Goal: Information Seeking & Learning: Find specific fact

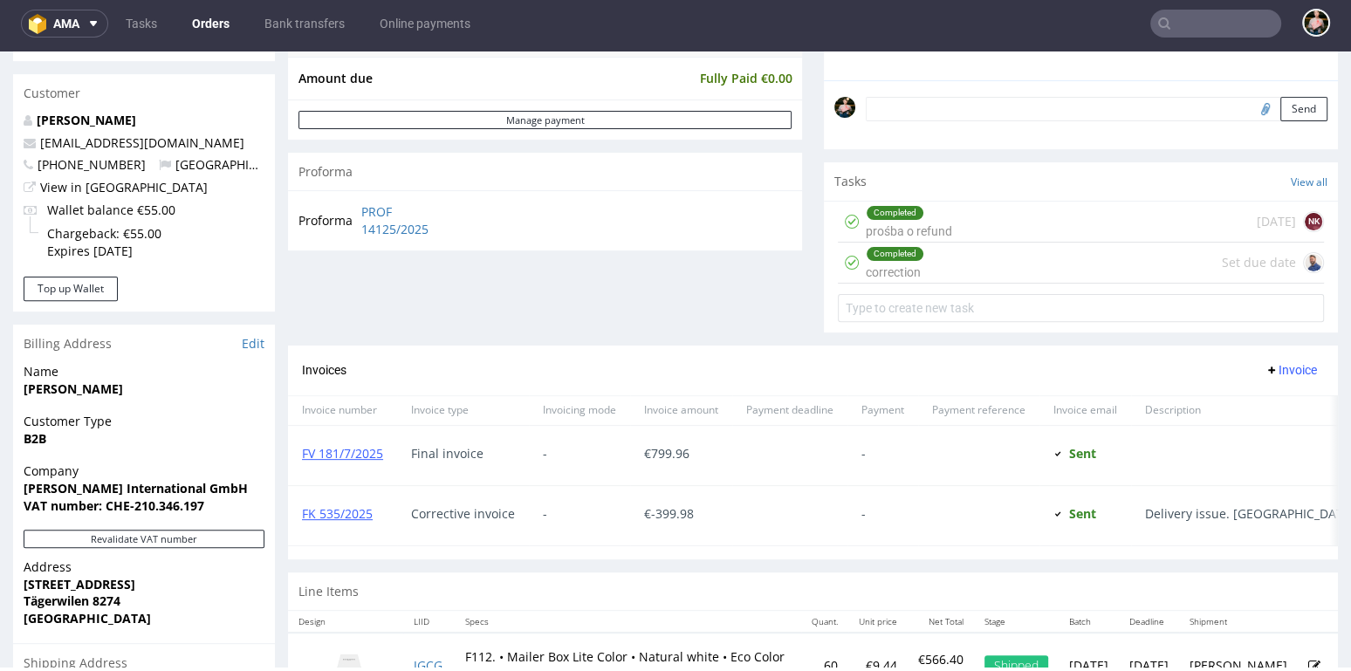
scroll to position [516, 0]
click at [1180, 25] on input "text" at bounding box center [1215, 24] width 131 height 28
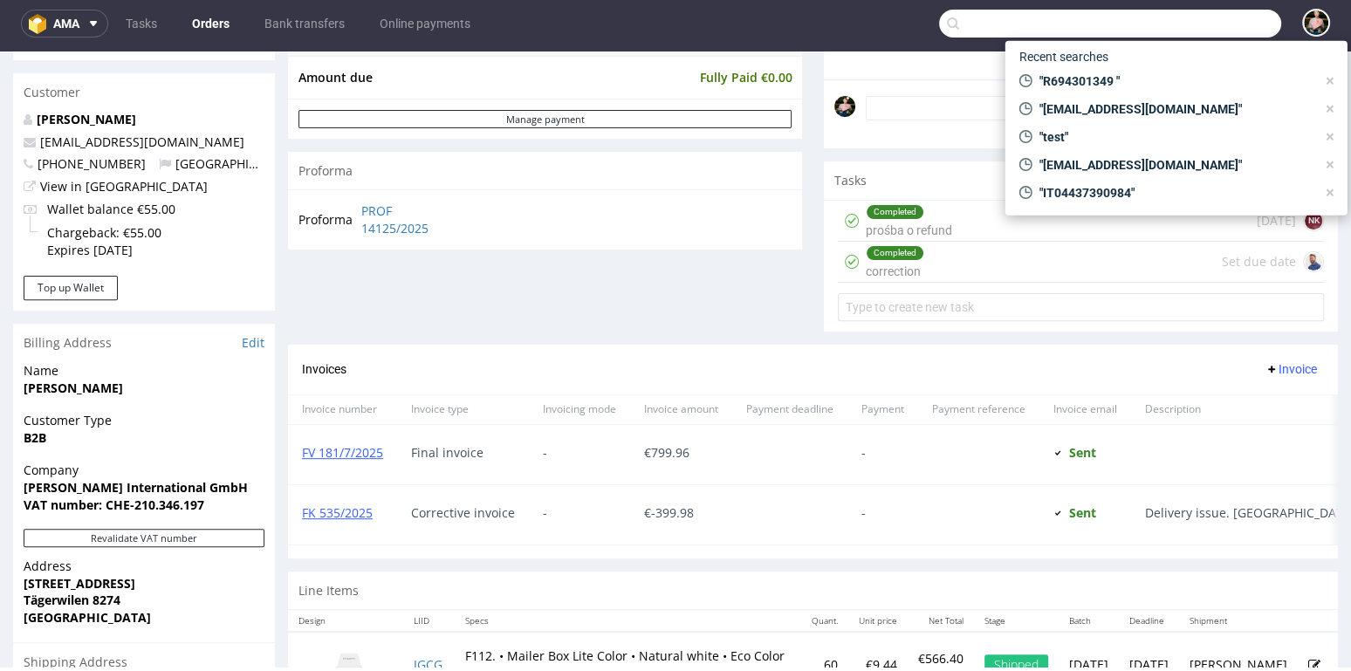
paste input "info@jakobsimon.com"
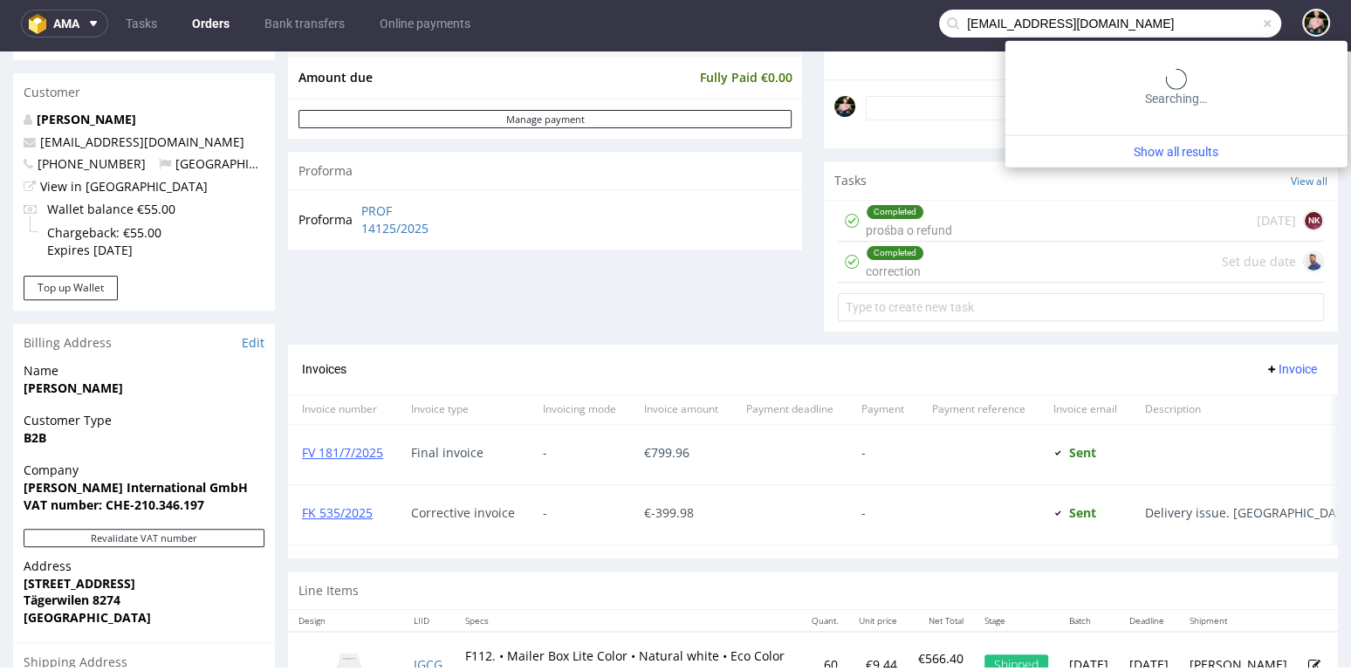
type input "info@jakobsimon.com"
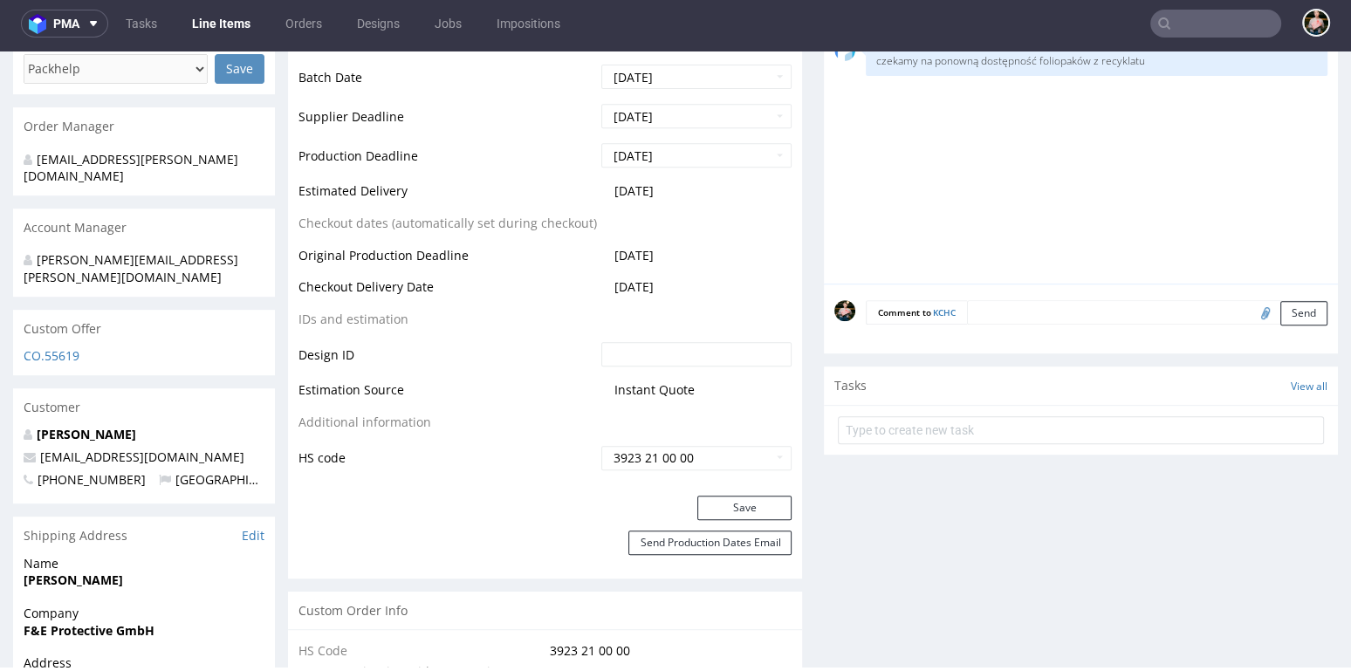
scroll to position [721, 0]
click at [1192, 11] on input "text" at bounding box center [1215, 24] width 131 height 28
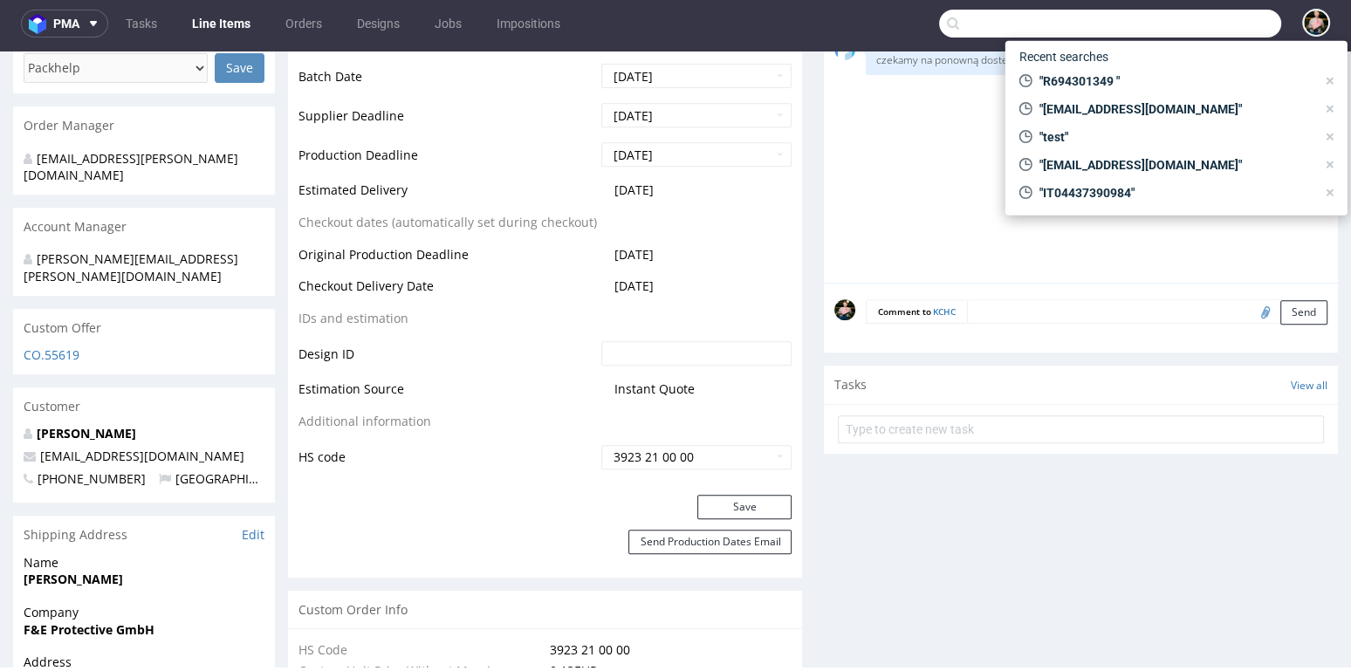
paste input "js@jakobsimon.com"
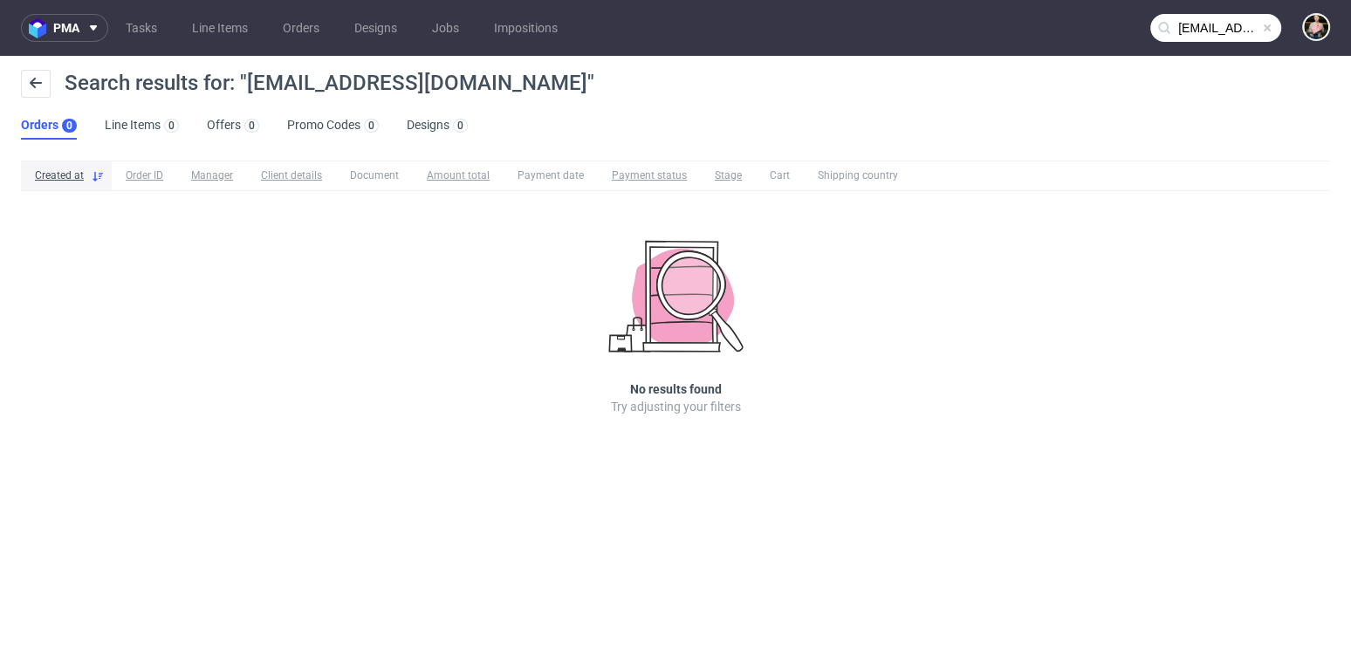
click at [1186, 35] on input "js@jakobsimon.com" at bounding box center [1215, 28] width 131 height 28
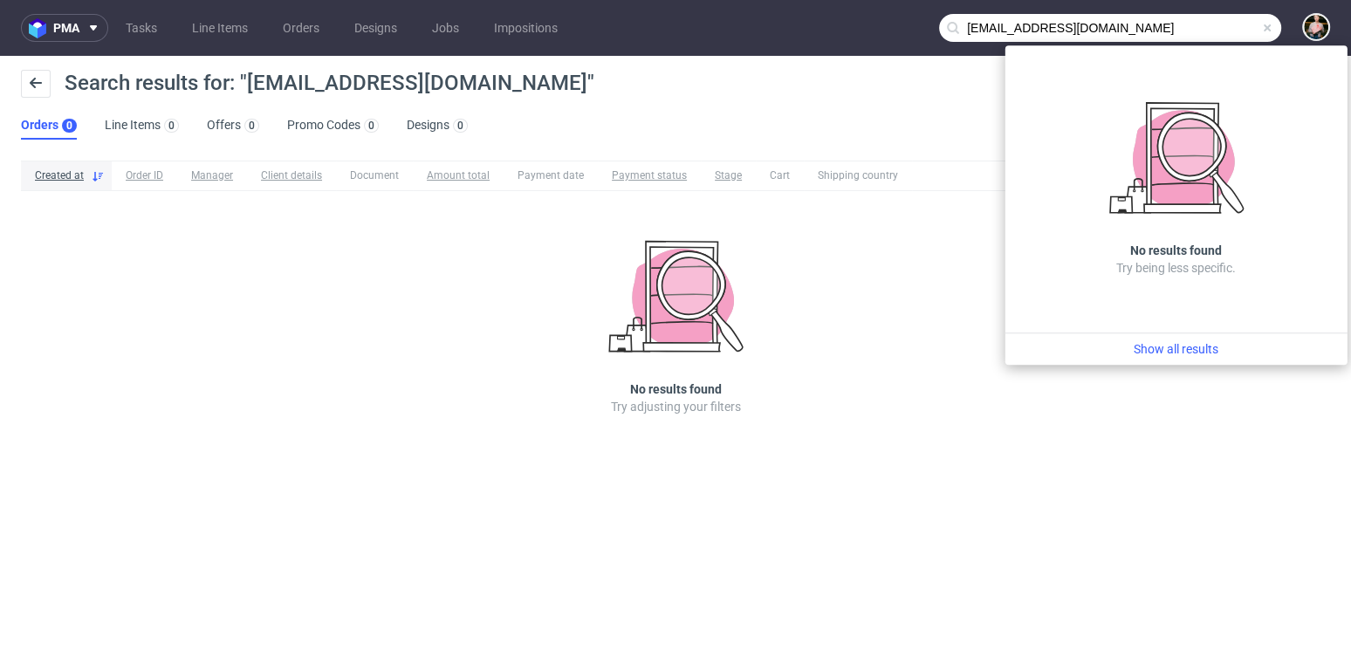
drag, startPoint x: 973, startPoint y: 24, endPoint x: 942, endPoint y: 20, distance: 30.9
click at [947, 23] on div "js@jakobsimon.com" at bounding box center [1110, 28] width 342 height 28
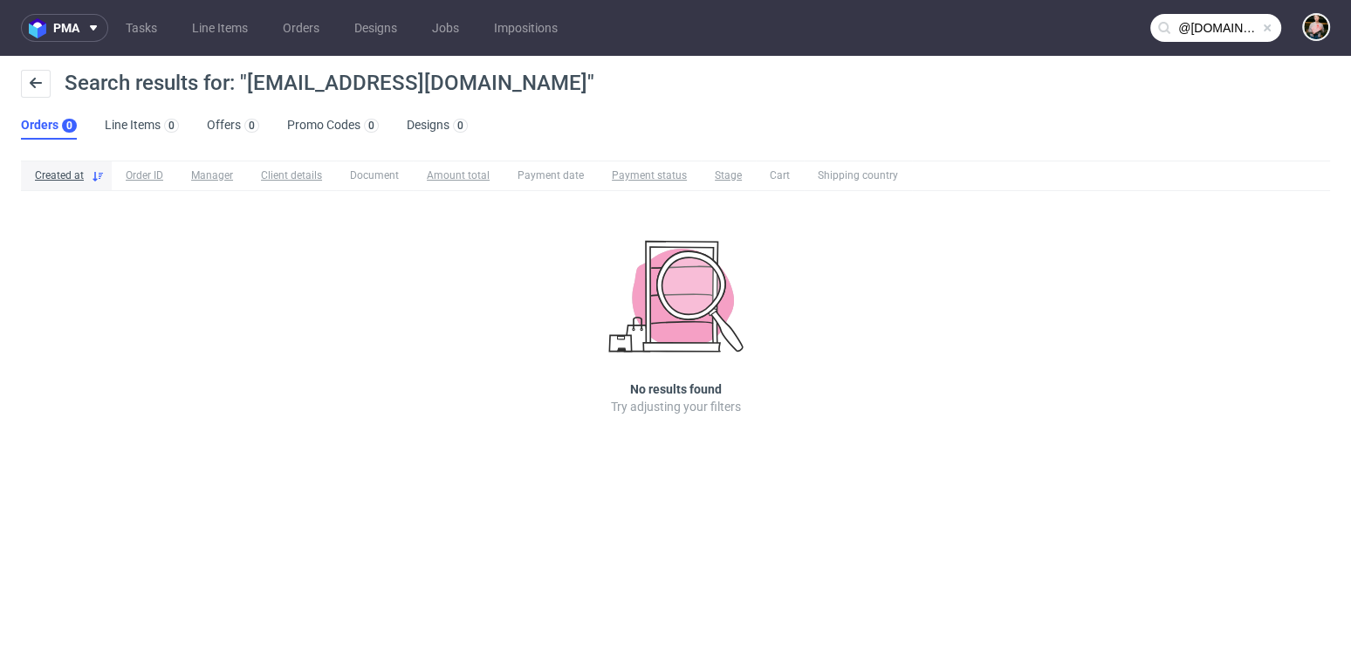
type input "@jakobsimon.com"
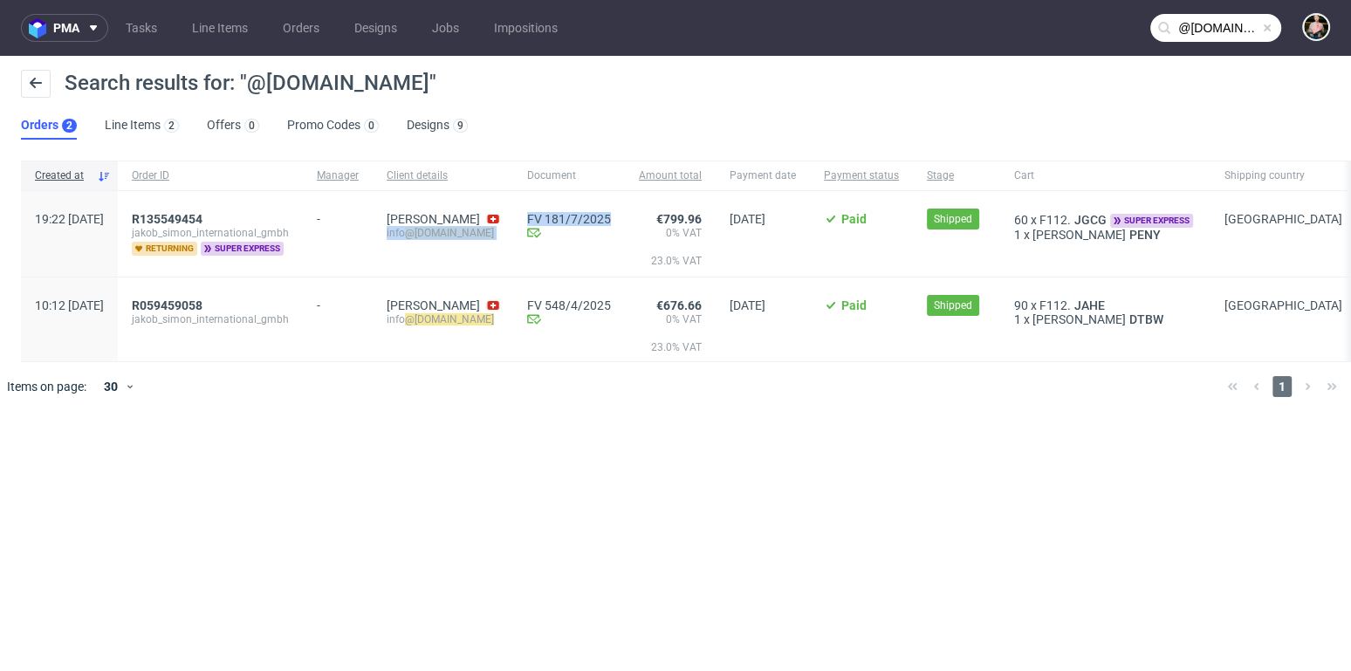
drag, startPoint x: 430, startPoint y: 233, endPoint x: 554, endPoint y: 242, distance: 124.2
click at [554, 242] on div "19:22 Tue 01.07.2025 R135549454 jakob_simon_international_gmbh returning super …" at bounding box center [702, 234] width 1363 height 86
click at [499, 244] on span "Jakob Simon info @jakobsimon.com" at bounding box center [443, 234] width 113 height 44
click at [513, 234] on div "Jakob Simon info @jakobsimon.com" at bounding box center [443, 234] width 140 height 86
drag, startPoint x: 543, startPoint y: 234, endPoint x: 429, endPoint y: 232, distance: 113.5
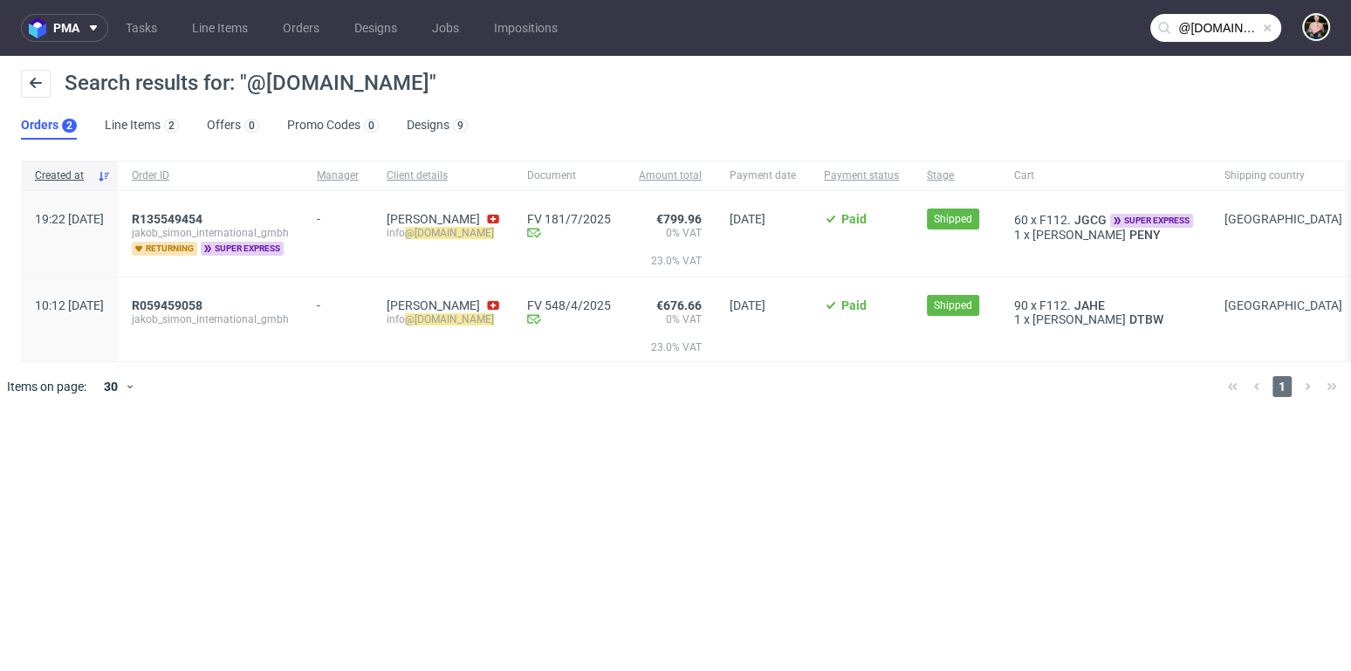
click at [429, 232] on div "Jakob Simon info @jakobsimon.com" at bounding box center [443, 234] width 140 height 86
copy div "info @jakobsimon.com"
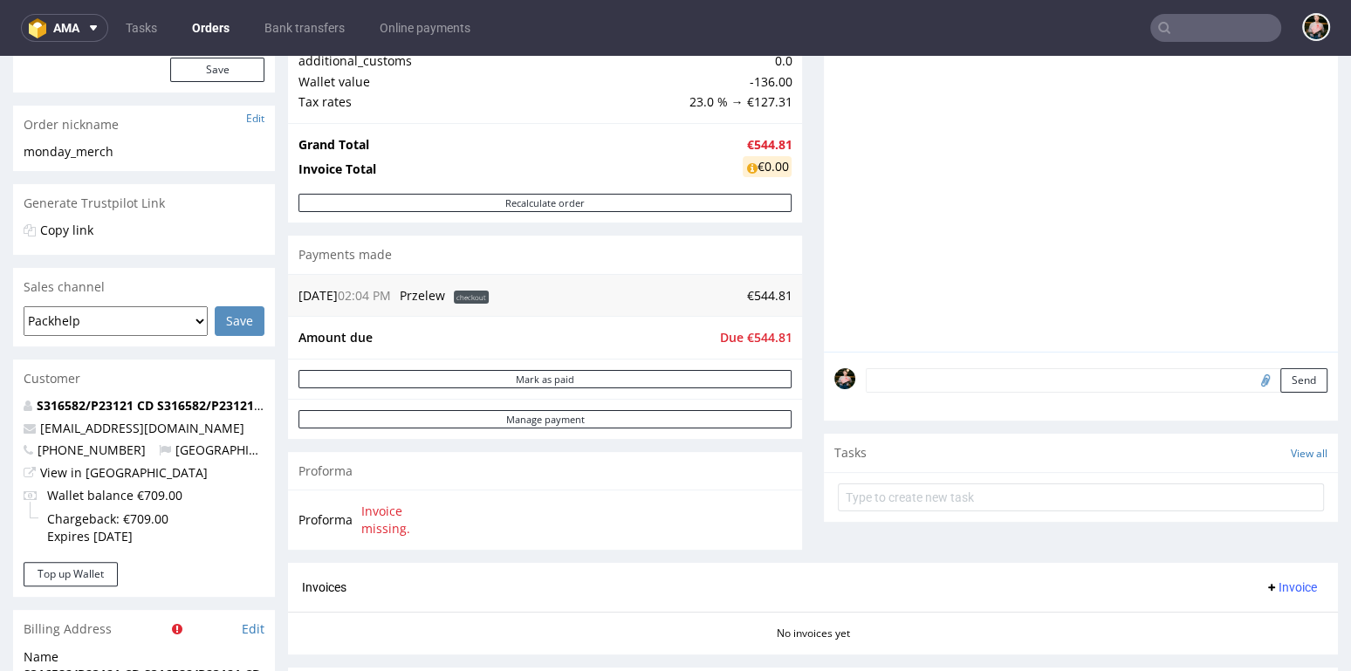
scroll to position [284, 0]
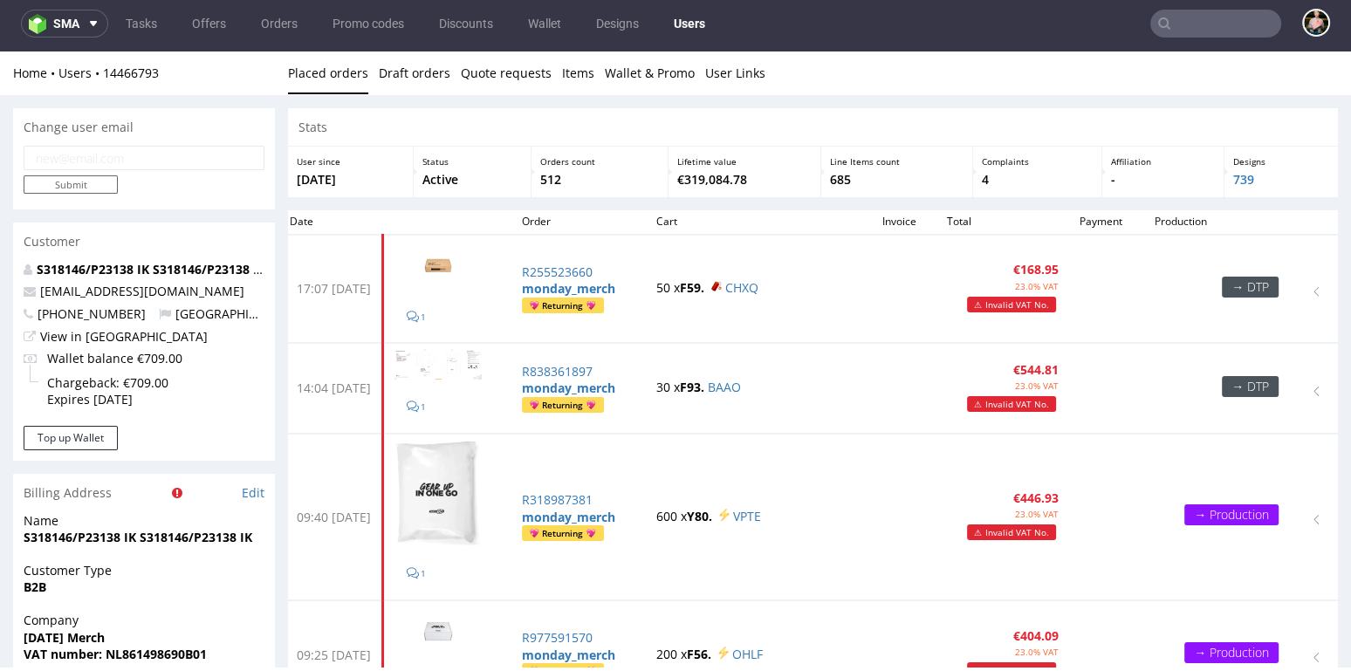
scroll to position [4, 0]
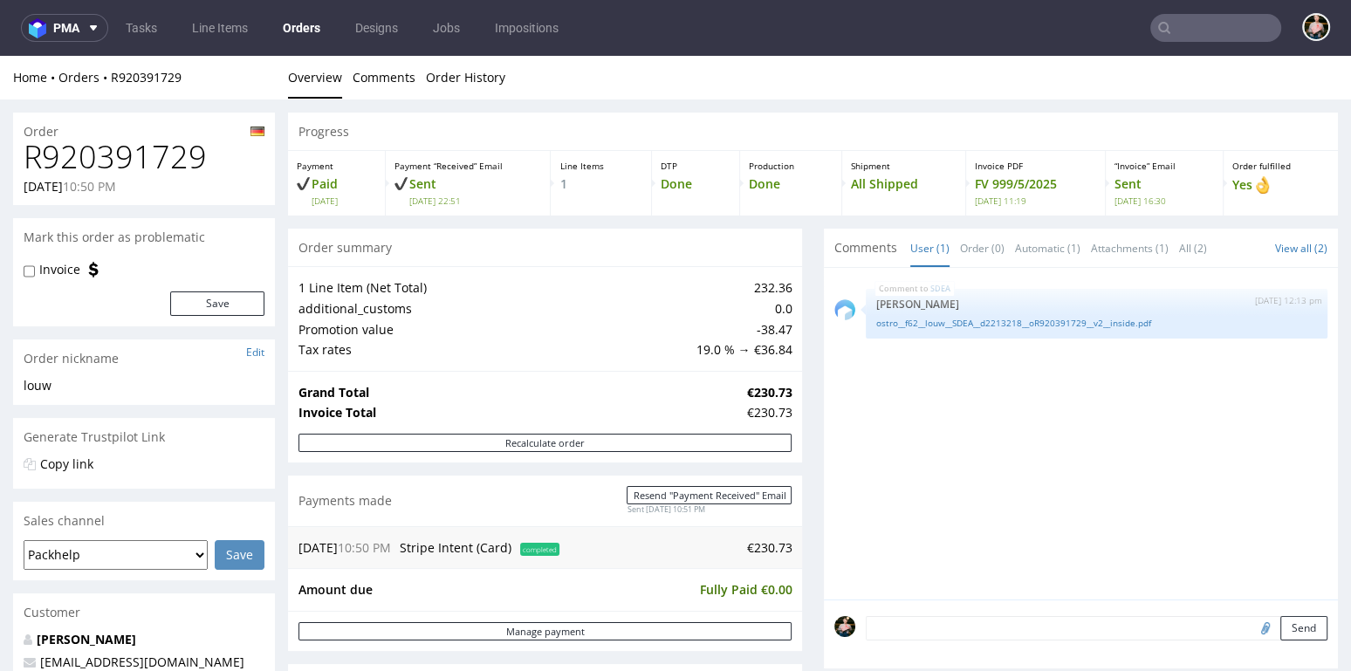
click at [1191, 24] on input "text" at bounding box center [1215, 28] width 131 height 28
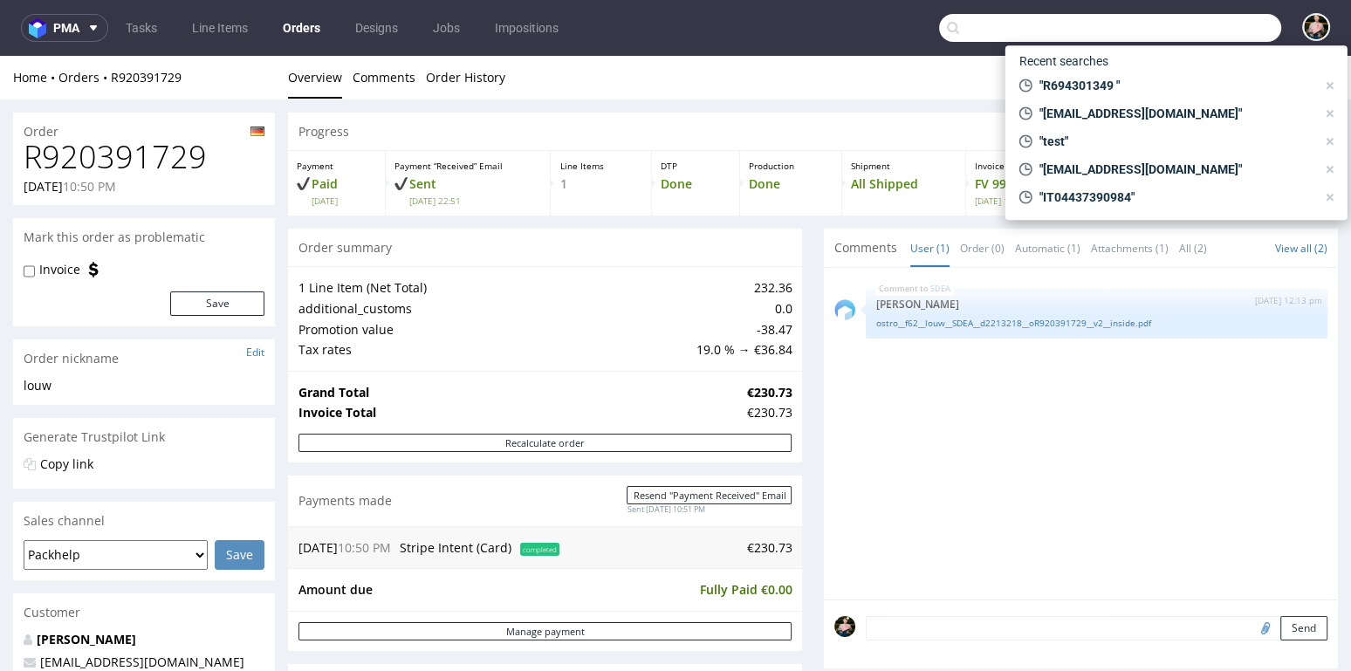
paste input "000002131"
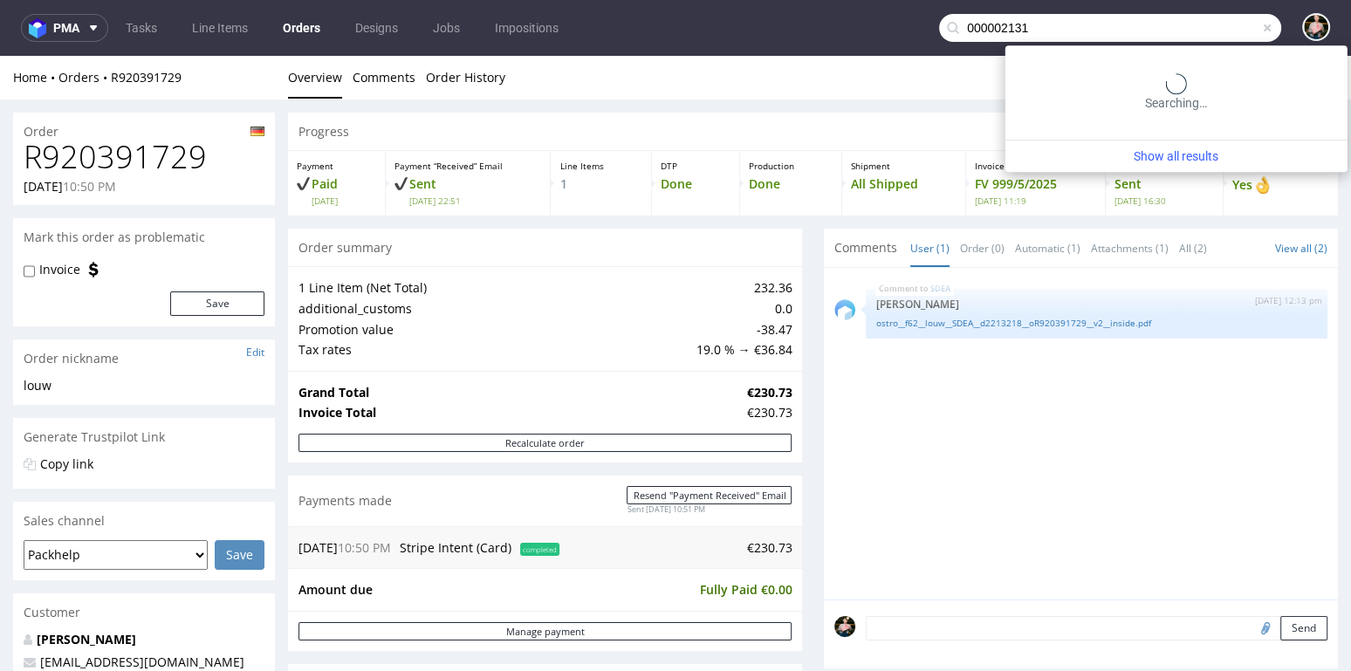
type input "000002131"
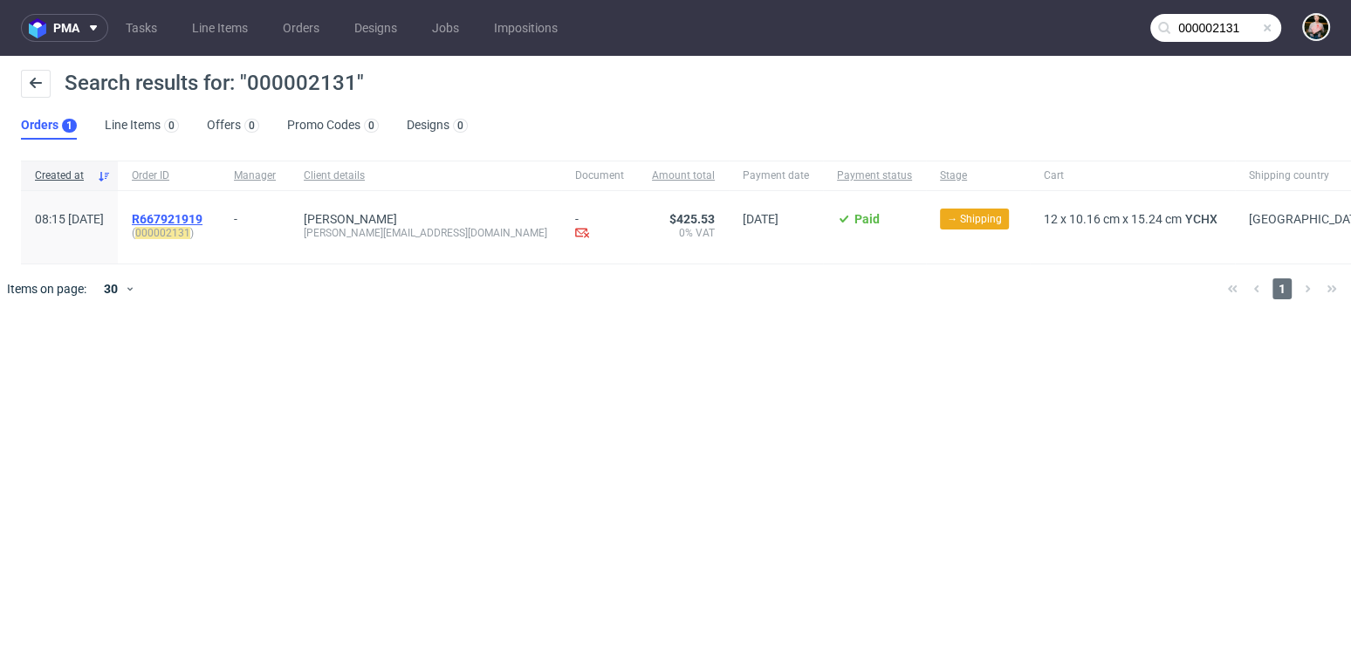
click at [202, 220] on span "R667921919" at bounding box center [167, 219] width 71 height 14
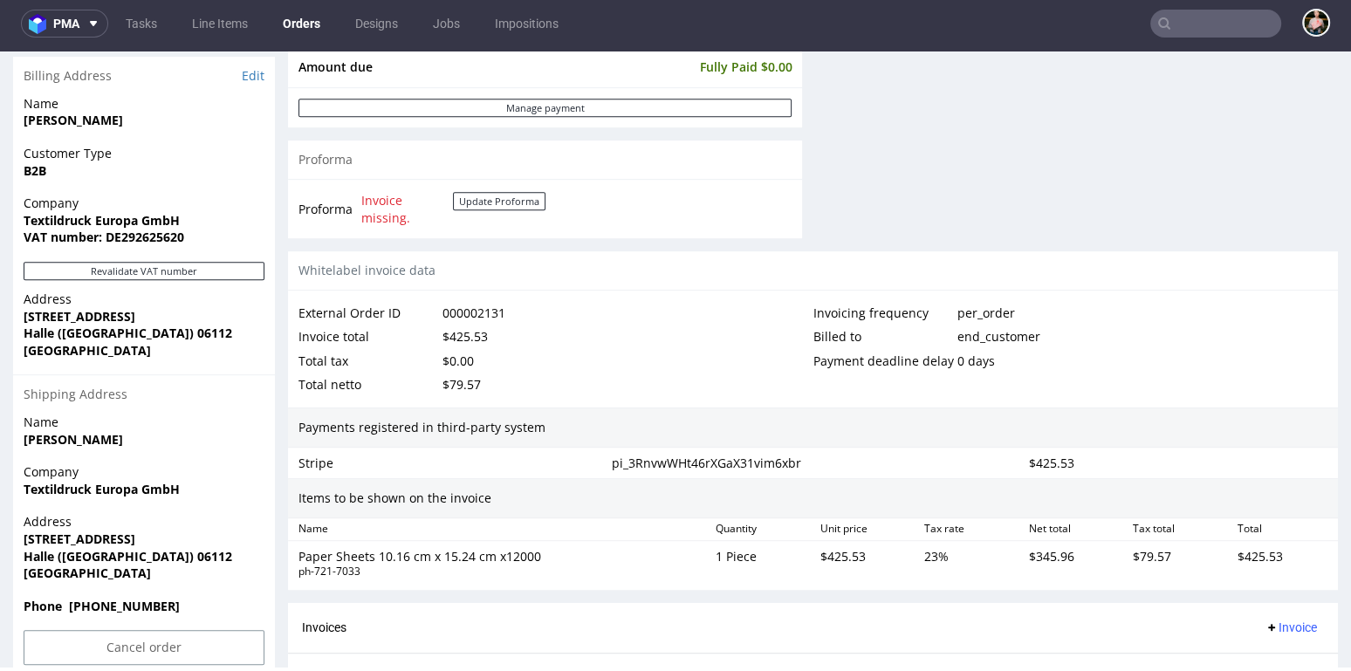
scroll to position [640, 0]
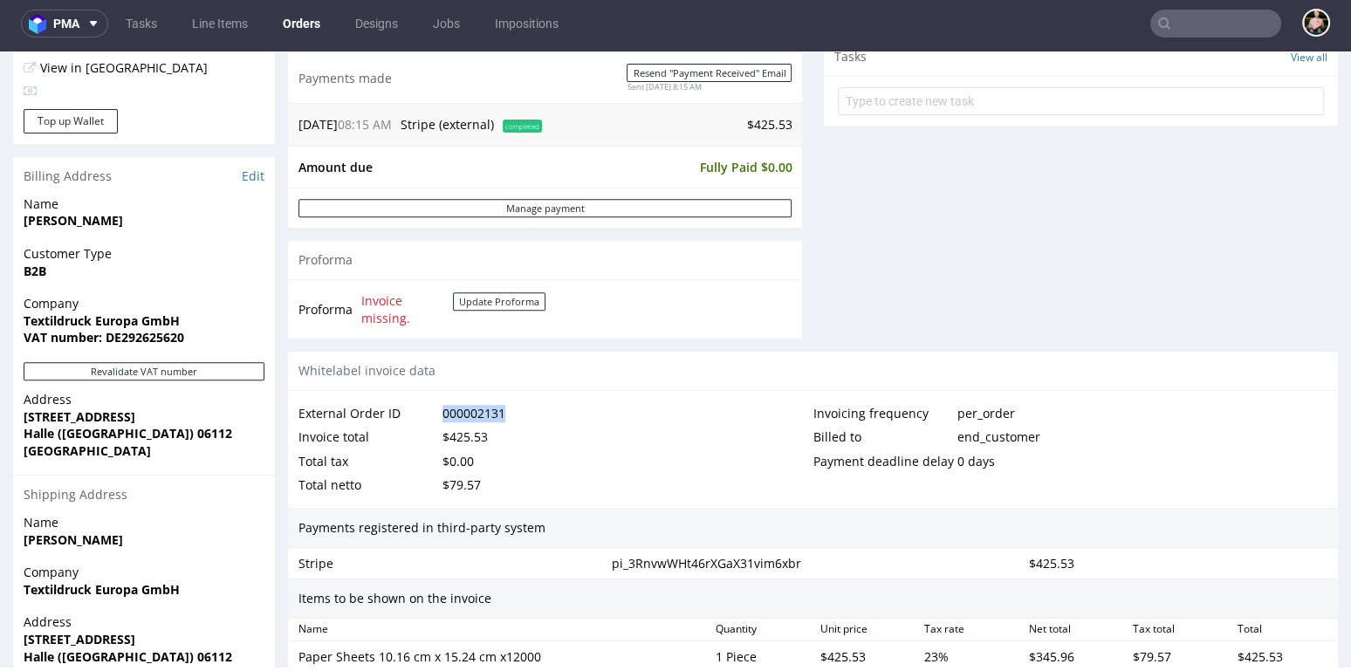
drag, startPoint x: 516, startPoint y: 402, endPoint x: 444, endPoint y: 402, distance: 71.6
click at [444, 402] on div "External Order ID 000002131" at bounding box center [555, 413] width 515 height 24
copy div "000002131"
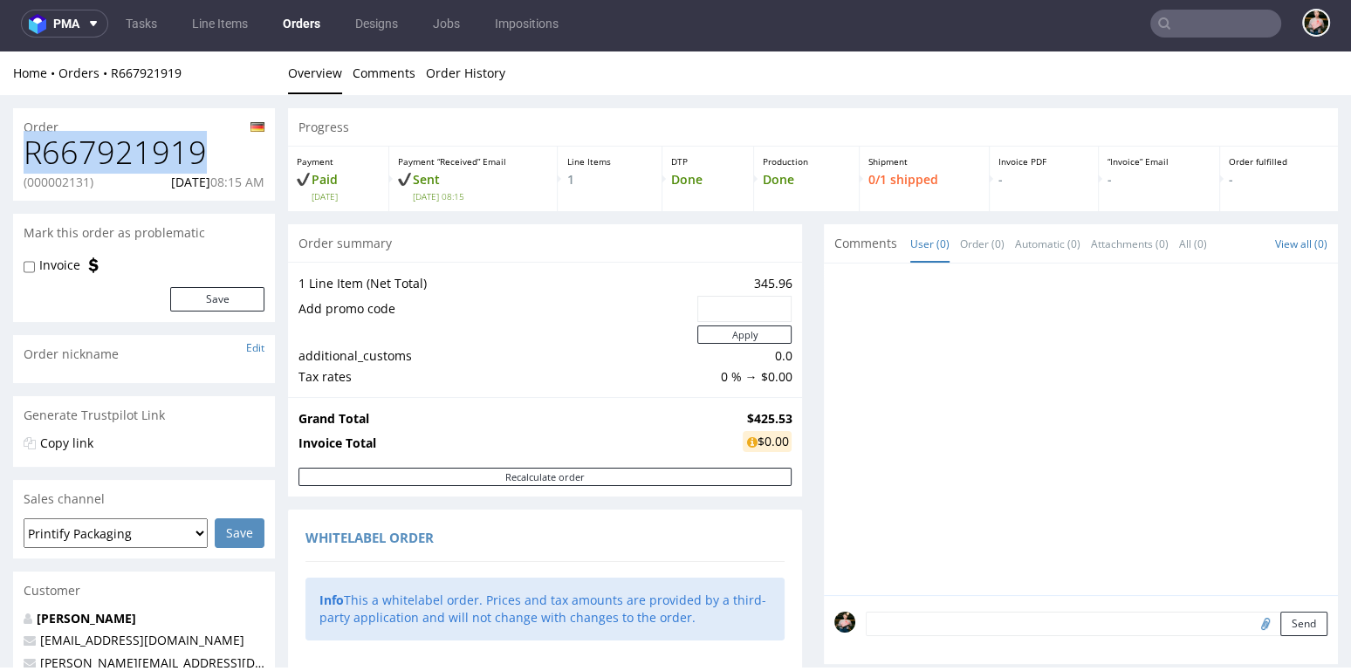
drag, startPoint x: 223, startPoint y: 146, endPoint x: 23, endPoint y: 147, distance: 200.7
click at [23, 147] on div "R667921919 (000002131) [DATE] 08:15 AM" at bounding box center [144, 167] width 262 height 65
copy h1 "R667921919"
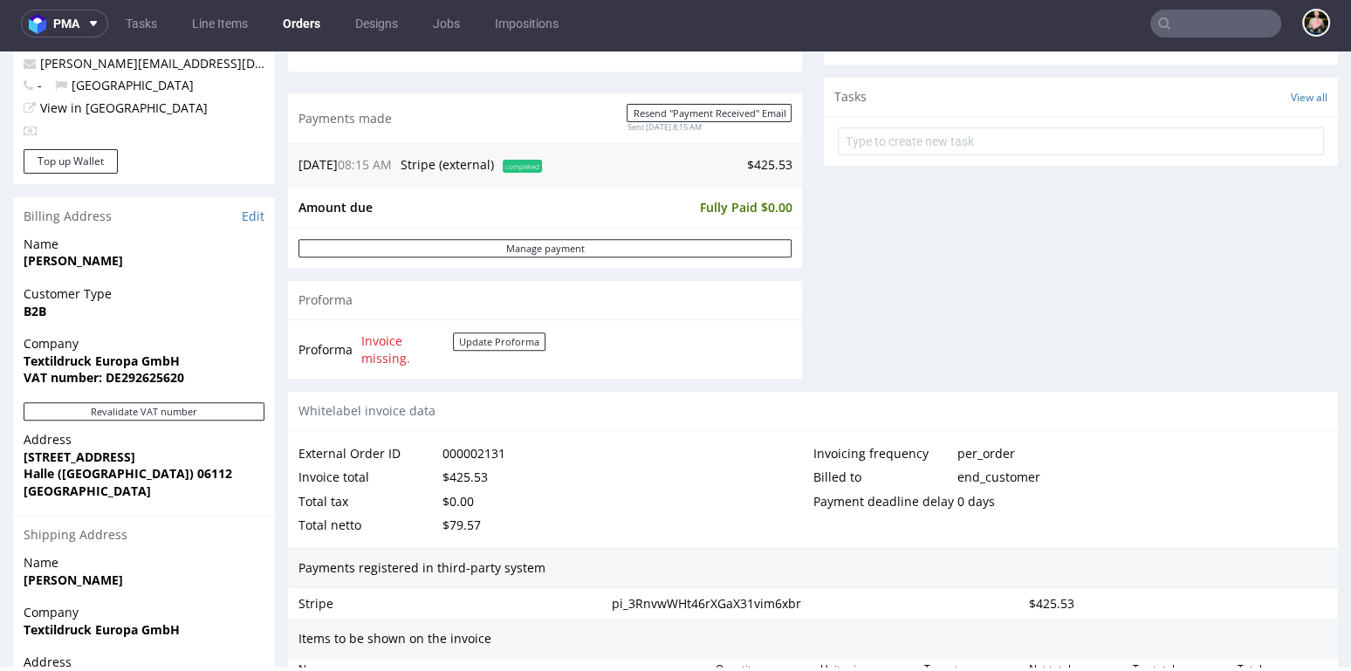
scroll to position [901, 0]
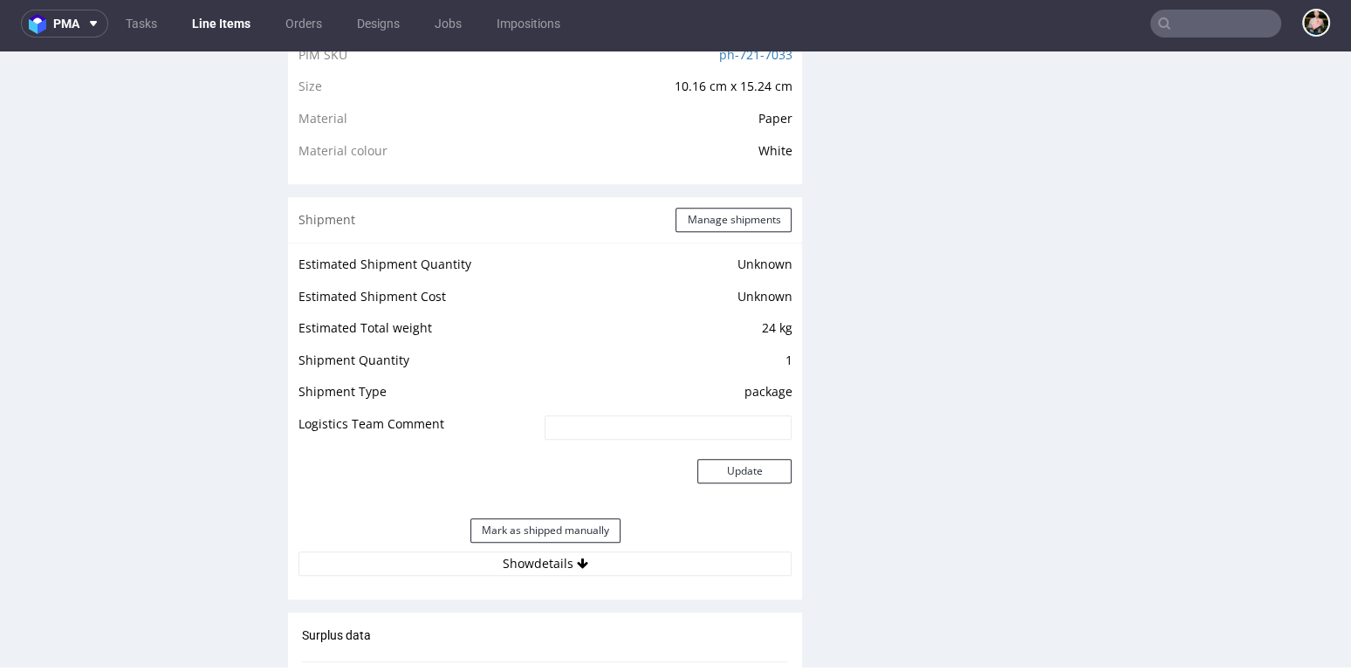
scroll to position [1497, 0]
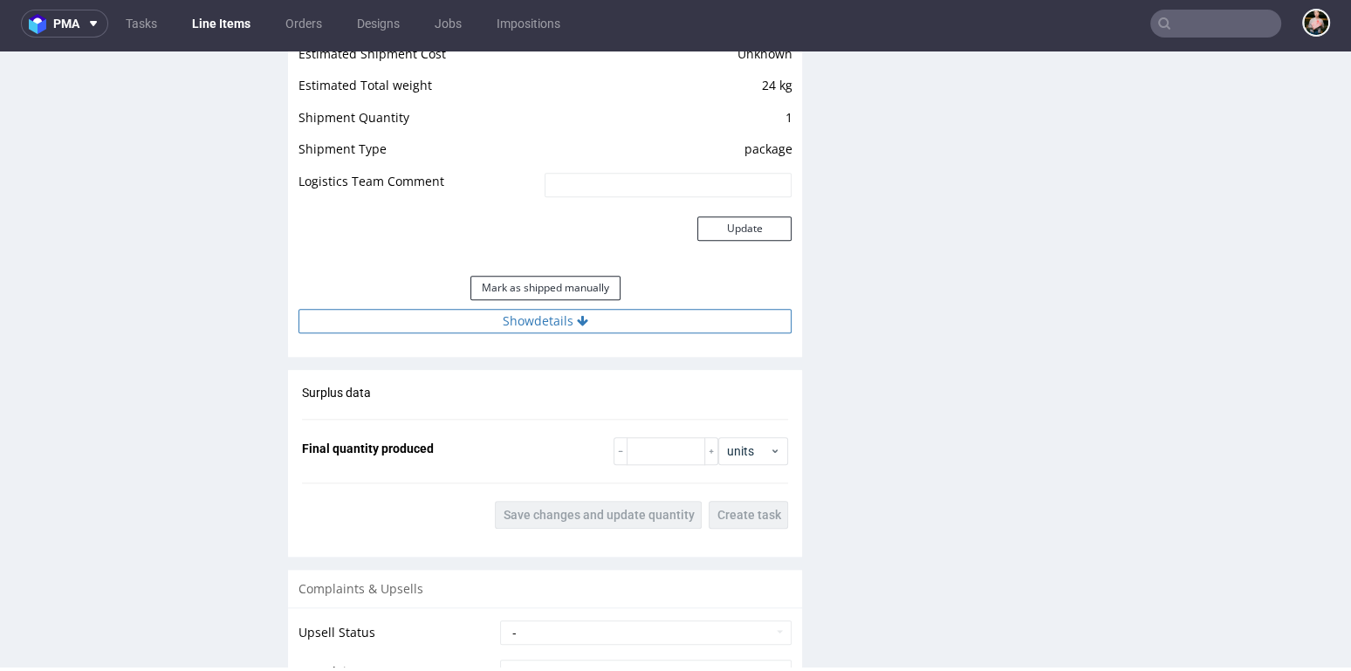
click at [490, 328] on button "Show details" at bounding box center [544, 321] width 493 height 24
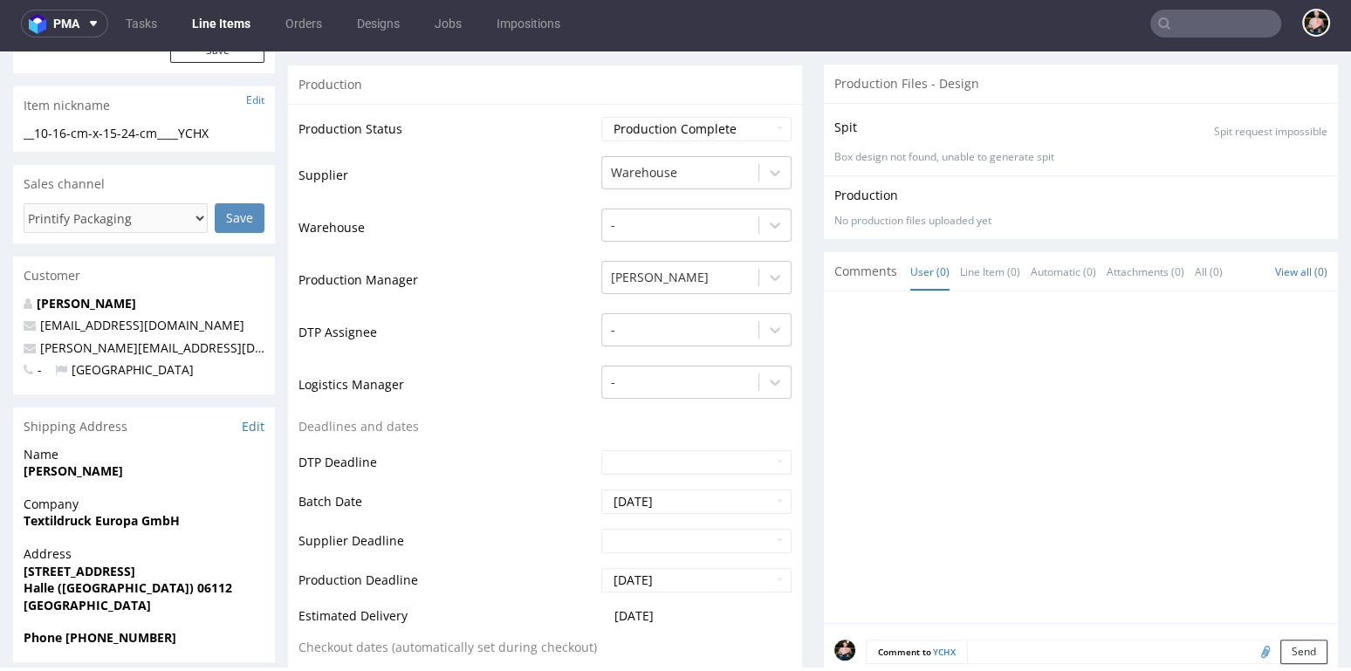
scroll to position [0, 0]
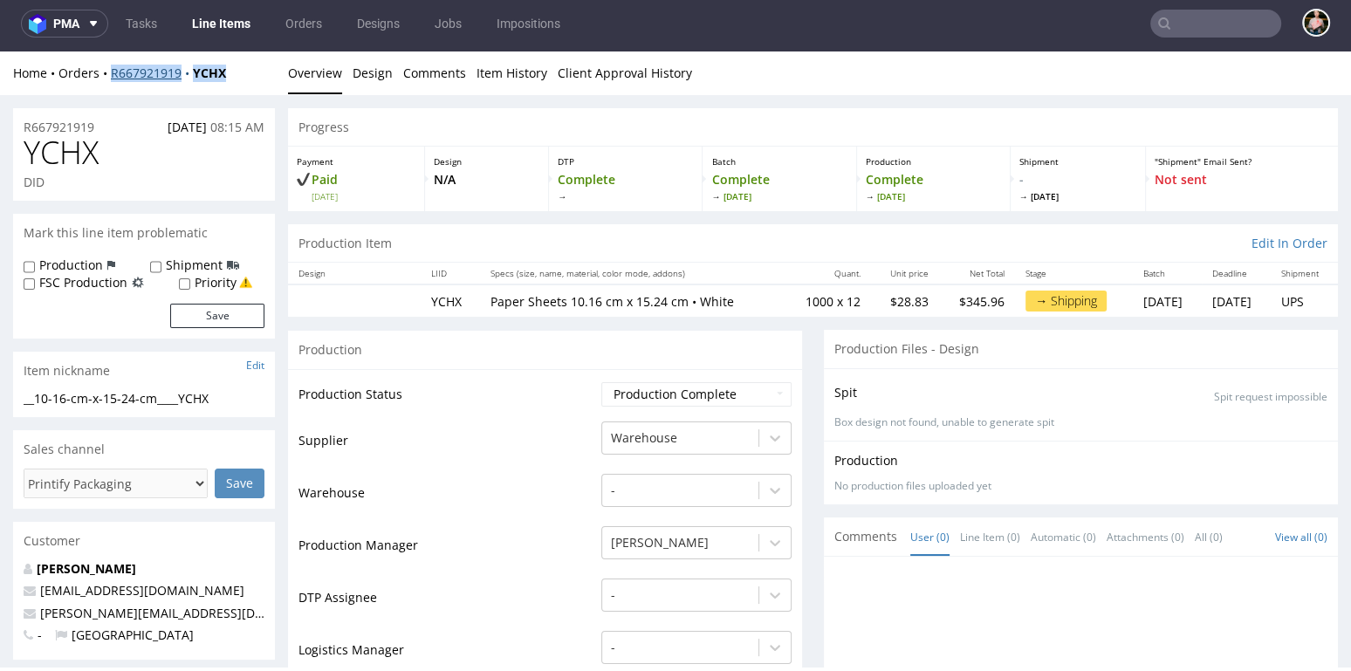
drag, startPoint x: 246, startPoint y: 72, endPoint x: 112, endPoint y: 72, distance: 134.4
click at [112, 72] on div "Home Orders R667921919 YCHX" at bounding box center [144, 73] width 262 height 17
copy div "R667921919 YCHX"
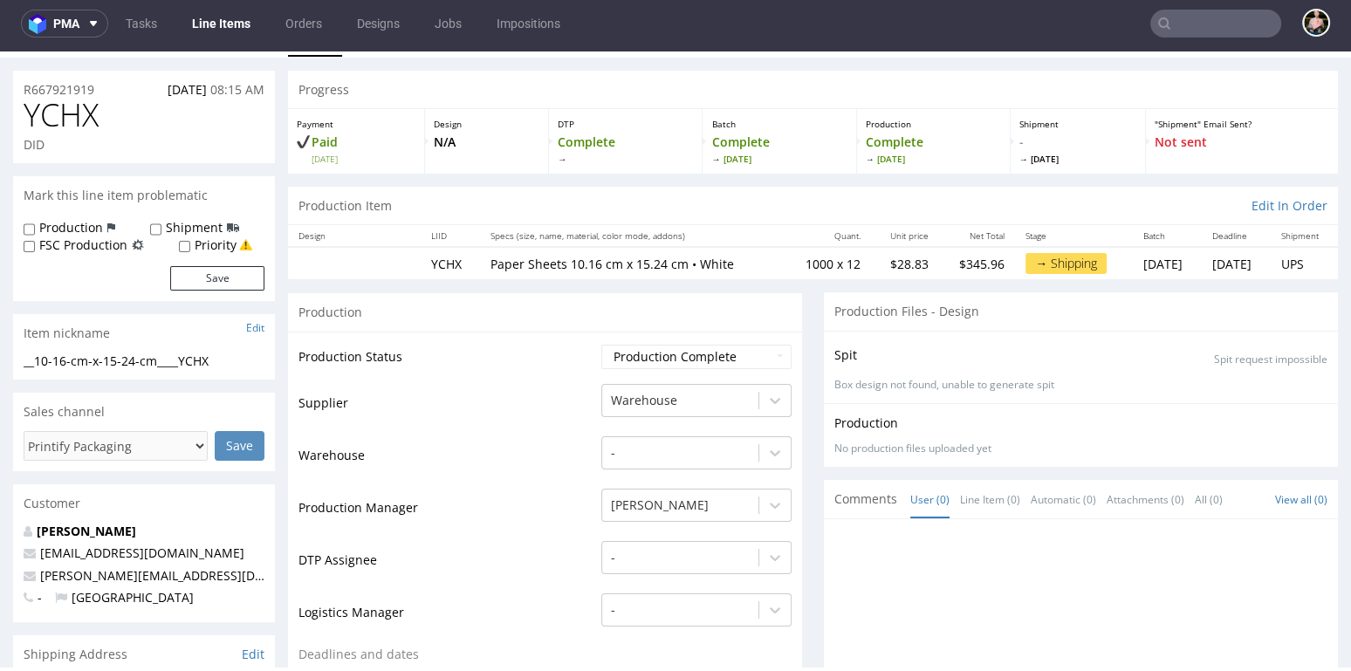
scroll to position [40, 0]
